Goal: Task Accomplishment & Management: Manage account settings

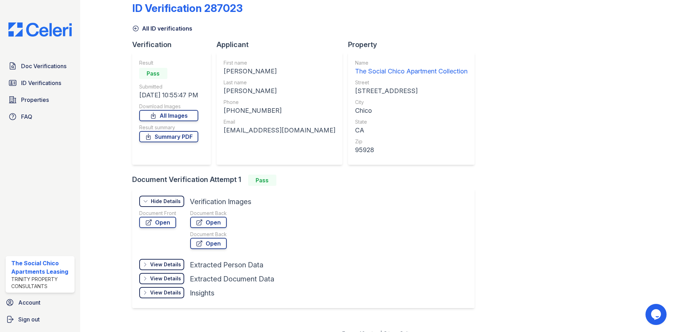
scroll to position [22, 0]
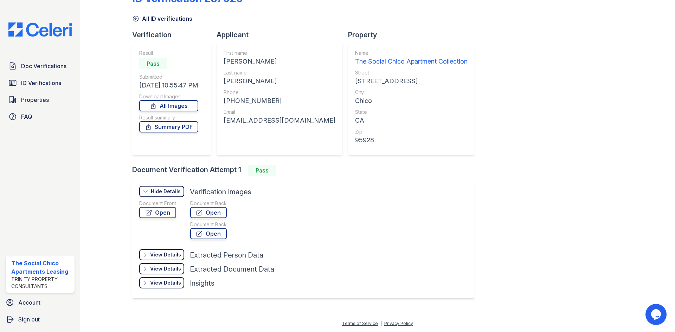
click at [55, 91] on div "Doc Verifications ID Verifications Properties FAQ" at bounding box center [40, 91] width 75 height 65
click at [56, 84] on span "ID Verifications" at bounding box center [41, 83] width 40 height 8
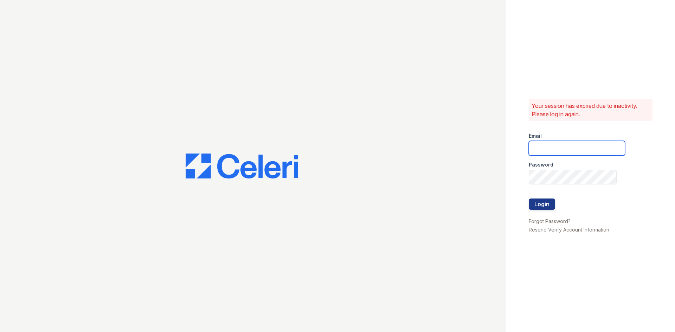
type input "[EMAIL_ADDRESS][DOMAIN_NAME]"
drag, startPoint x: 534, startPoint y: 214, endPoint x: 536, endPoint y: 207, distance: 7.3
click at [536, 208] on form "Email [EMAIL_ADDRESS][DOMAIN_NAME] Password Login" at bounding box center [577, 172] width 96 height 90
click at [536, 206] on button "Login" at bounding box center [542, 204] width 26 height 11
